Goal: Task Accomplishment & Management: Use online tool/utility

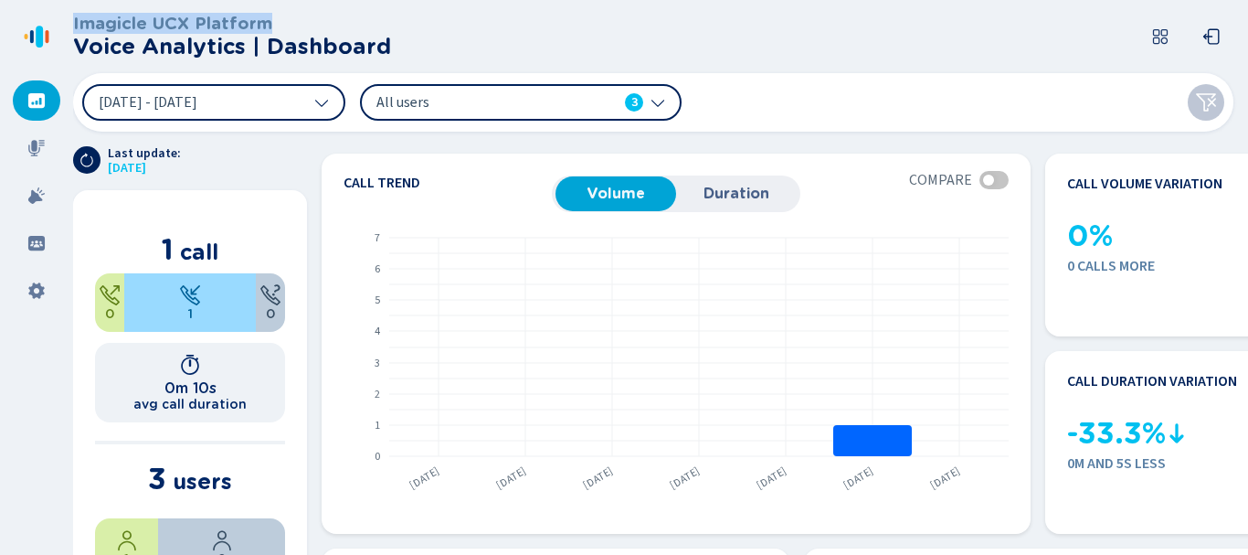
drag, startPoint x: 54, startPoint y: 2, endPoint x: 270, endPoint y: 27, distance: 218.0
click at [270, 27] on div "Imagicle UCX Platform Voice Analytics | Dashboard [DATE] - [DATE] All users 3 L…" at bounding box center [624, 277] width 1248 height 555
click at [242, 26] on h3 "Imagicle UCX Platform" at bounding box center [232, 24] width 318 height 20
click at [222, 19] on h3 "Imagicle UCX Platform" at bounding box center [232, 24] width 318 height 20
click at [280, 19] on h3 "Imagicle UCX Platform" at bounding box center [232, 24] width 318 height 20
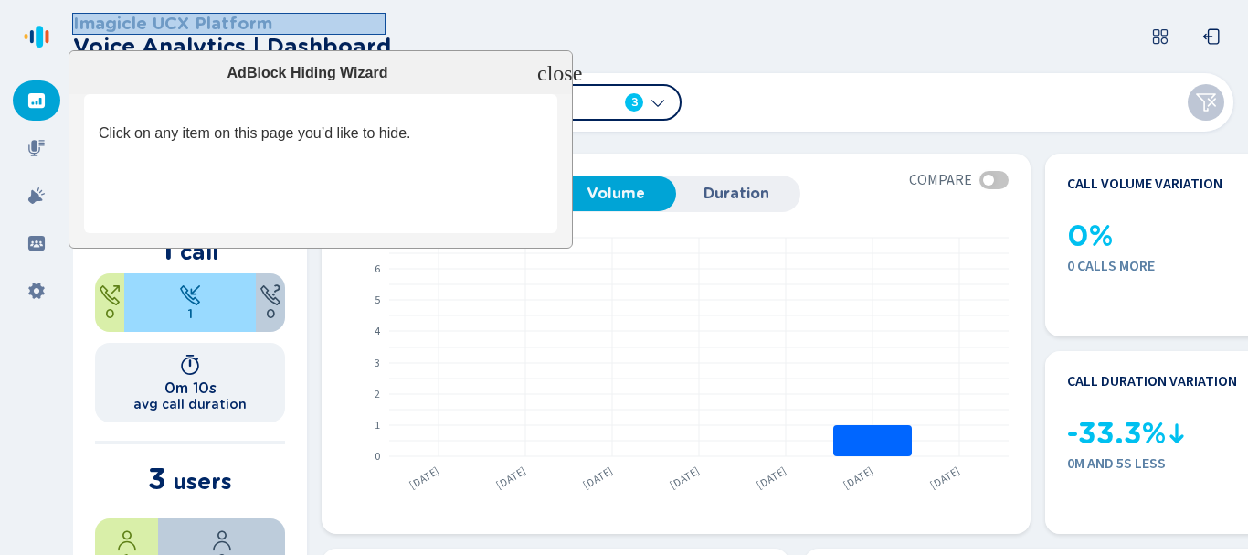
click at [110, 21] on div at bounding box center [229, 24] width 312 height 20
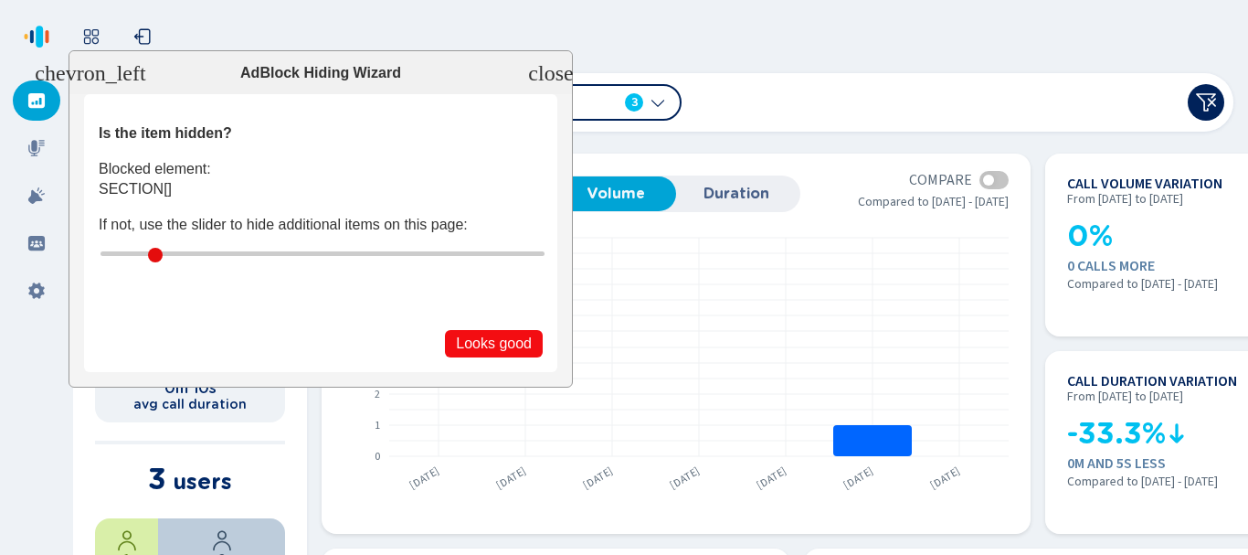
type input "1"
click at [167, 251] on input "range" at bounding box center [323, 253] width 444 height 5
click at [472, 343] on button "Looks good" at bounding box center [494, 343] width 98 height 27
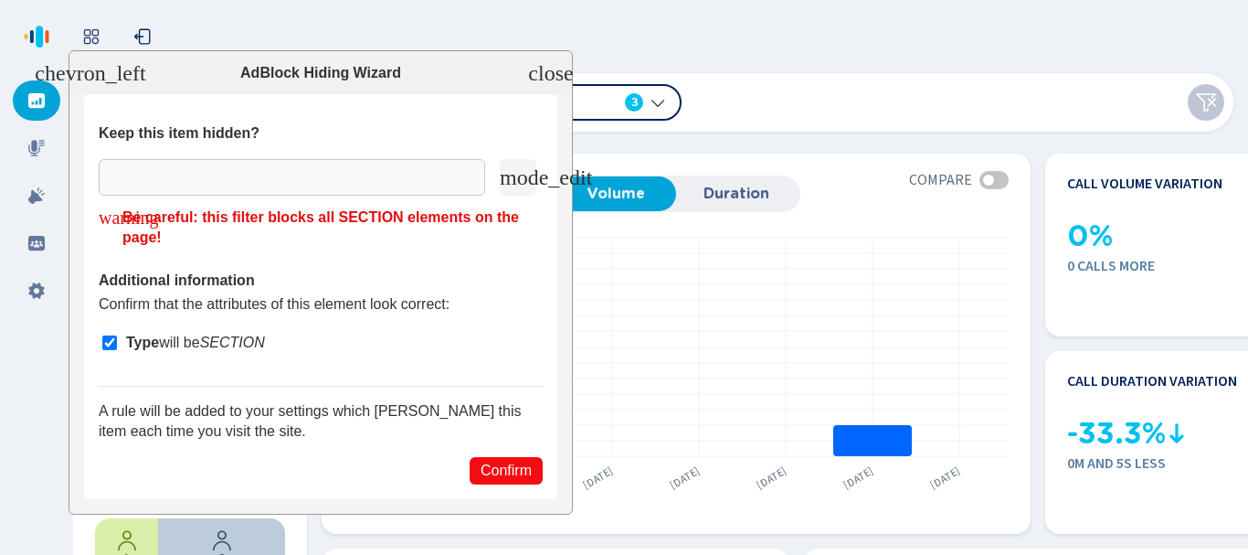
click at [103, 335] on input "checkbox" at bounding box center [109, 342] width 15 height 15
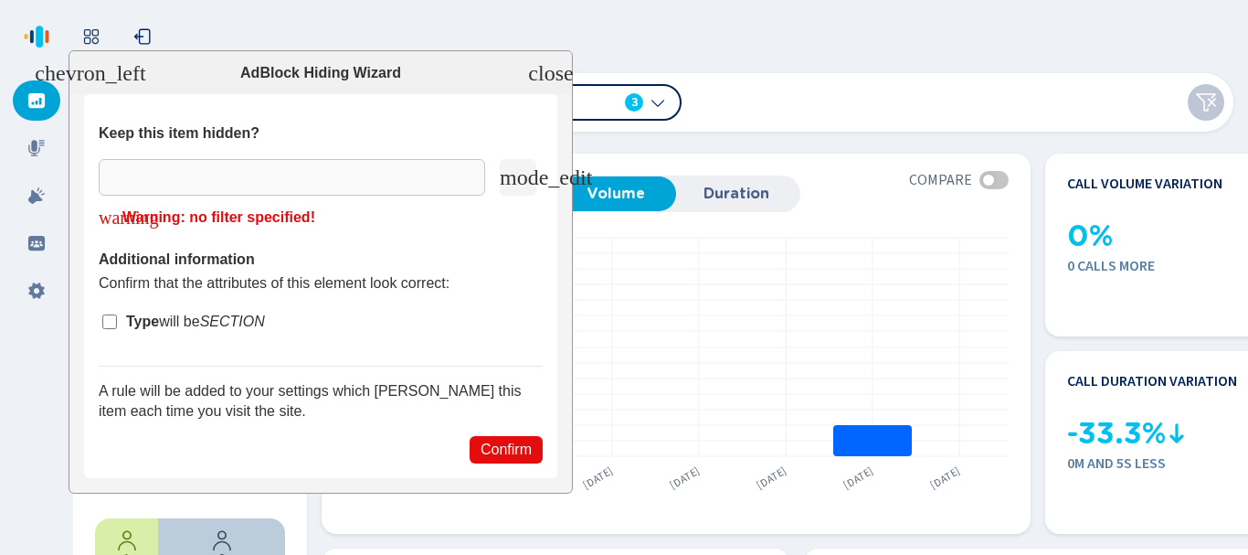
click at [519, 442] on button "Confirm" at bounding box center [506, 449] width 73 height 27
click at [504, 433] on section "Keep this item hidden? mode_edit warning No filter specified! Additional inform…" at bounding box center [320, 286] width 473 height 384
click at [509, 449] on button "Confirm" at bounding box center [506, 449] width 73 height 27
click at [102, 318] on input "checkbox" at bounding box center [109, 321] width 15 height 15
checkbox input "true"
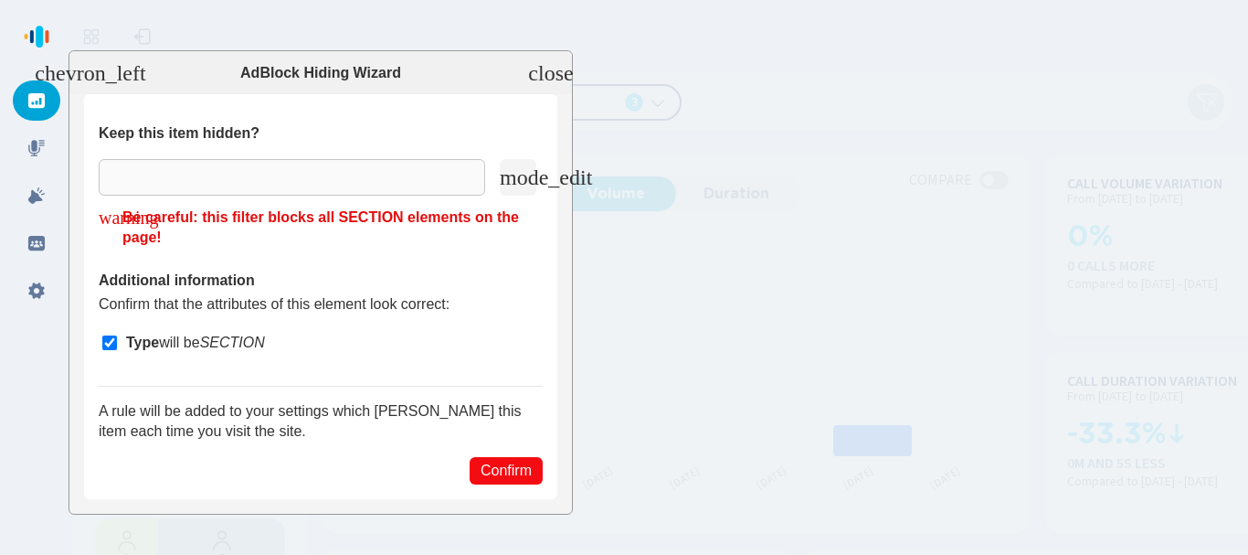
click at [544, 79] on icon "close" at bounding box center [550, 73] width 45 height 22
